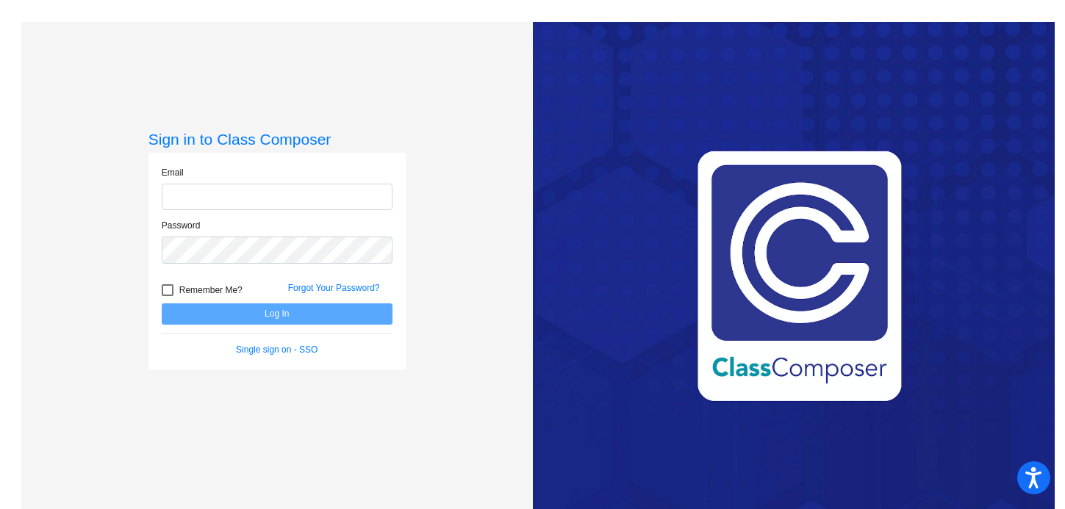
type input "[EMAIL_ADDRESS][DOMAIN_NAME]"
click at [326, 326] on form "Email [EMAIL_ADDRESS][DOMAIN_NAME] Password Remember Me? Forgot Your Password? …" at bounding box center [277, 261] width 231 height 190
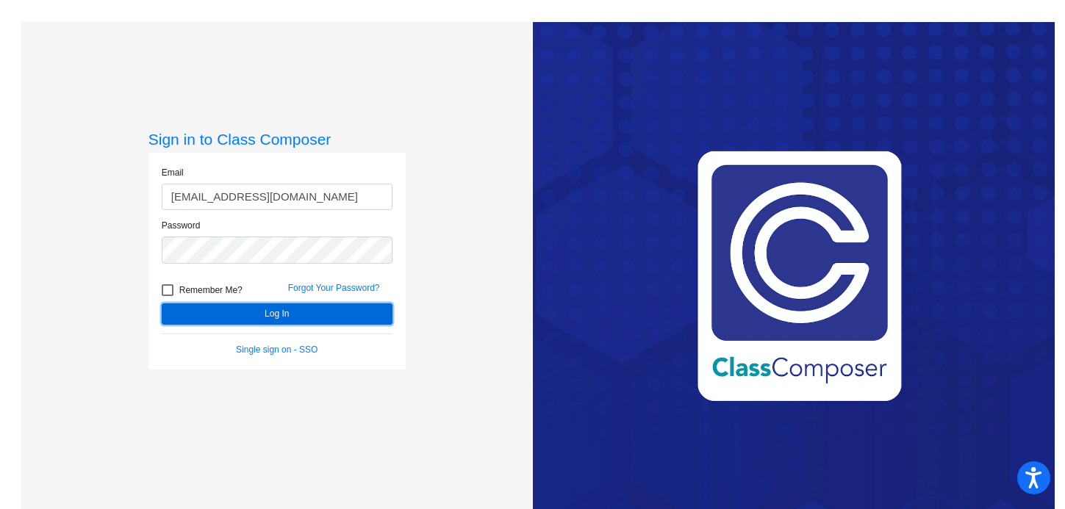
click at [328, 308] on button "Log In" at bounding box center [277, 314] width 231 height 21
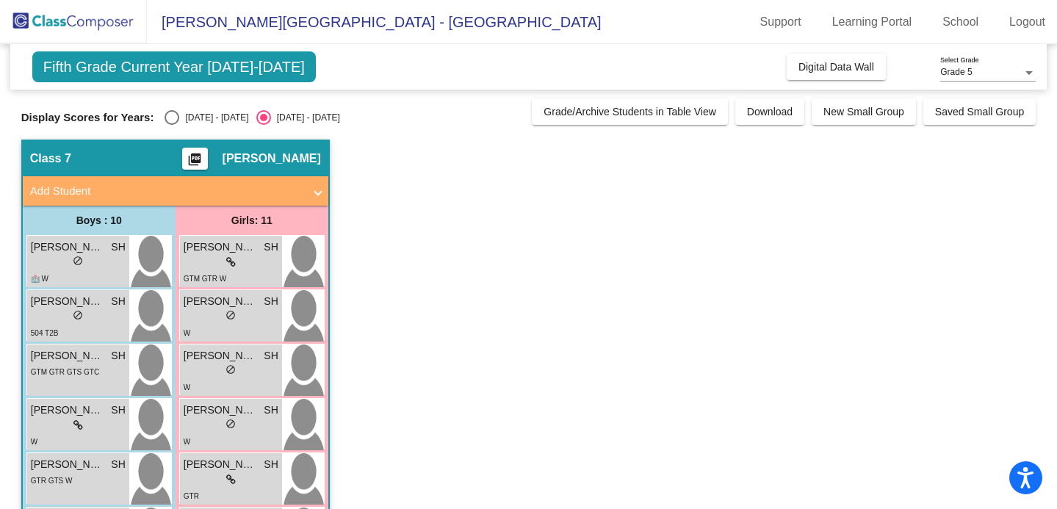
click at [173, 117] on div "Select an option" at bounding box center [172, 117] width 15 height 15
click at [172, 125] on input "[DATE] - [DATE]" at bounding box center [171, 125] width 1 height 1
radio input "true"
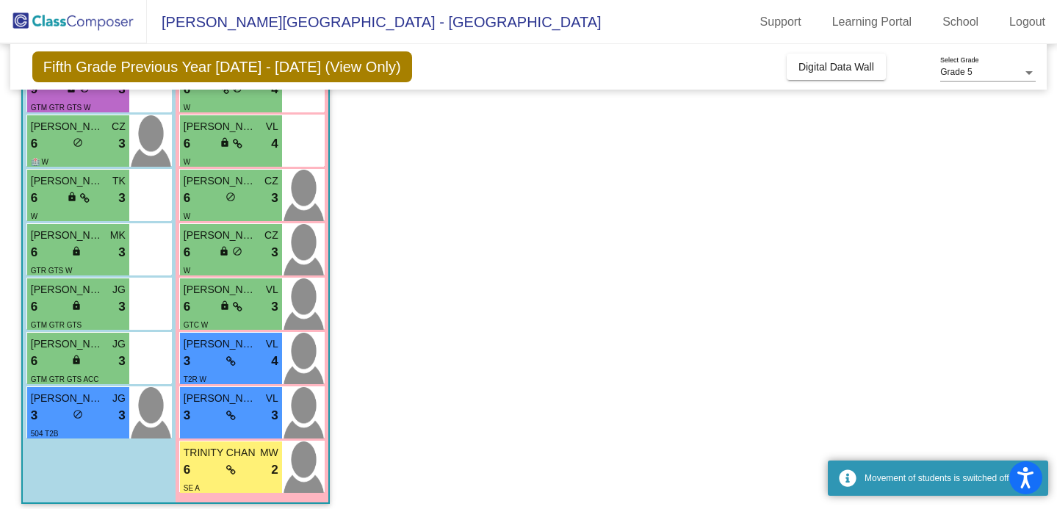
scroll to position [348, 0]
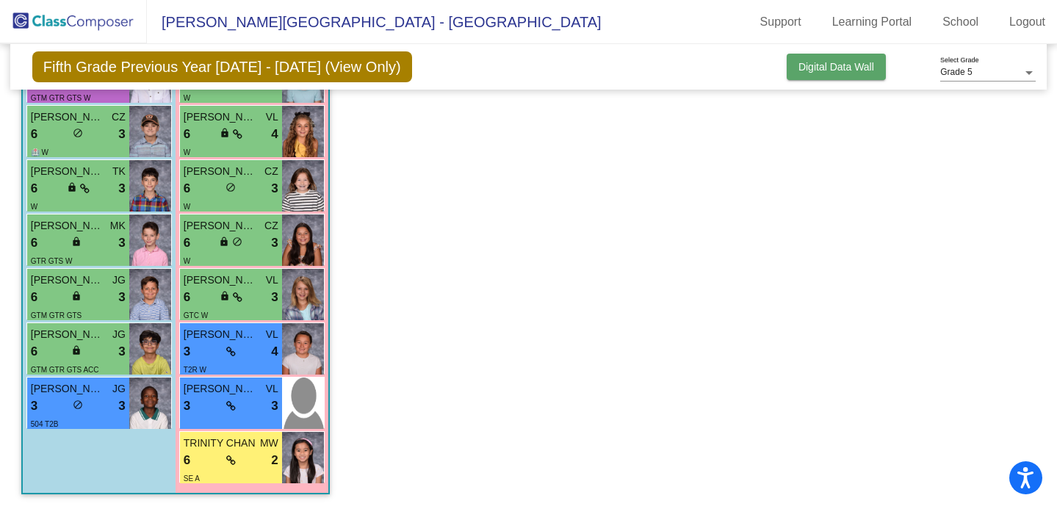
click at [820, 61] on span "Digital Data Wall" at bounding box center [837, 67] width 76 height 12
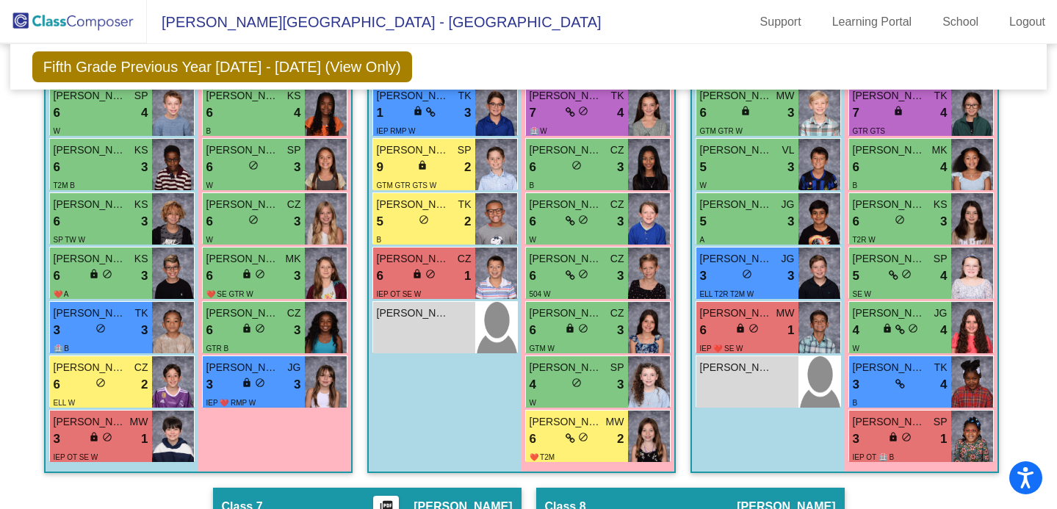
scroll to position [1154, 0]
